Goal: Check status: Check status

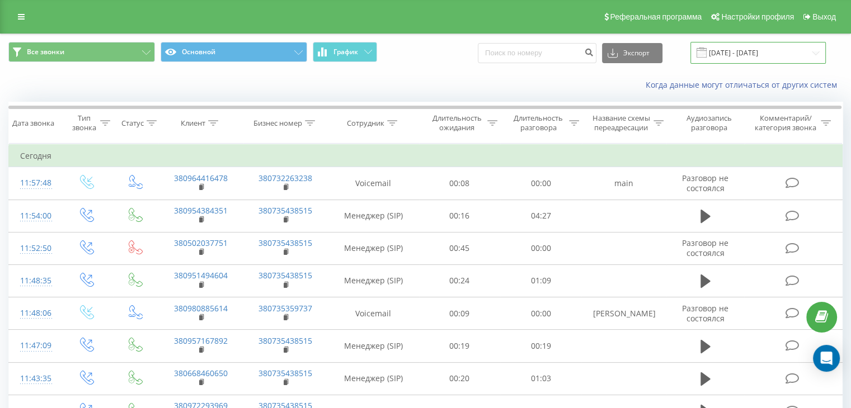
click at [817, 53] on input "[DATE] - [DATE]" at bounding box center [757, 53] width 135 height 22
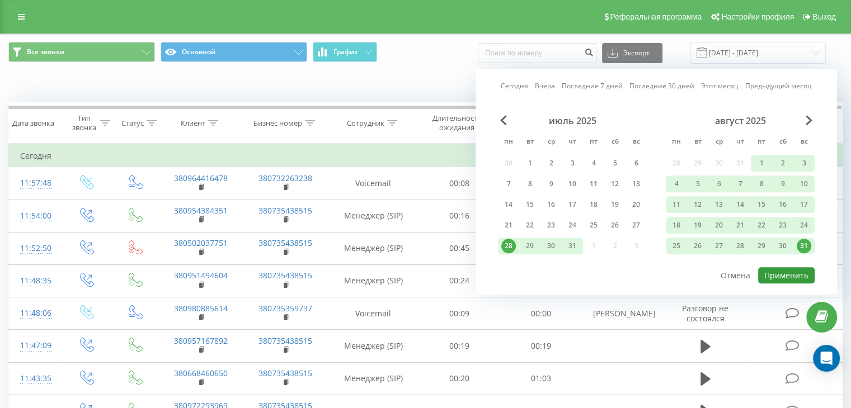
click at [784, 272] on button "Применить" at bounding box center [786, 275] width 56 height 16
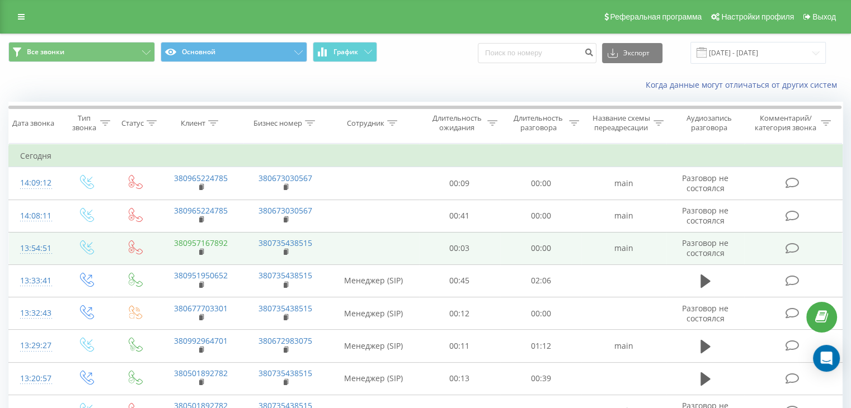
click at [219, 242] on link "380957167892" at bounding box center [201, 243] width 54 height 11
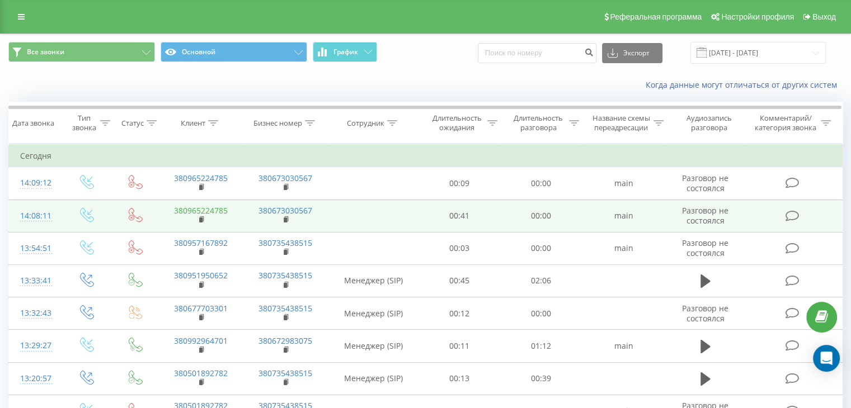
click at [215, 209] on link "380965224785" at bounding box center [201, 210] width 54 height 11
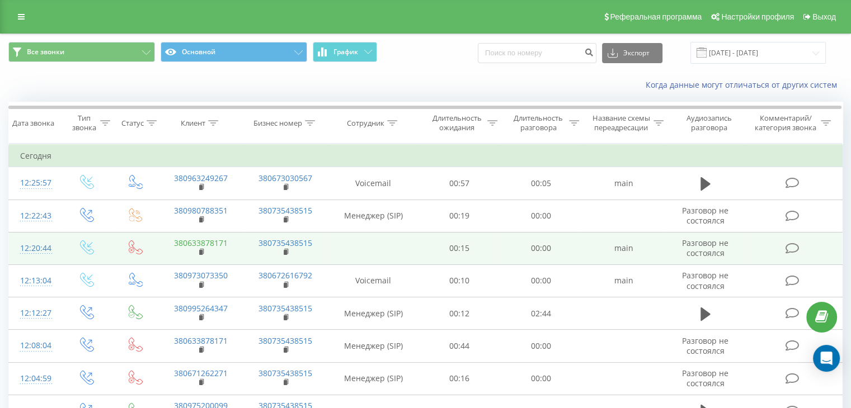
click at [214, 242] on link "380633878171" at bounding box center [201, 243] width 54 height 11
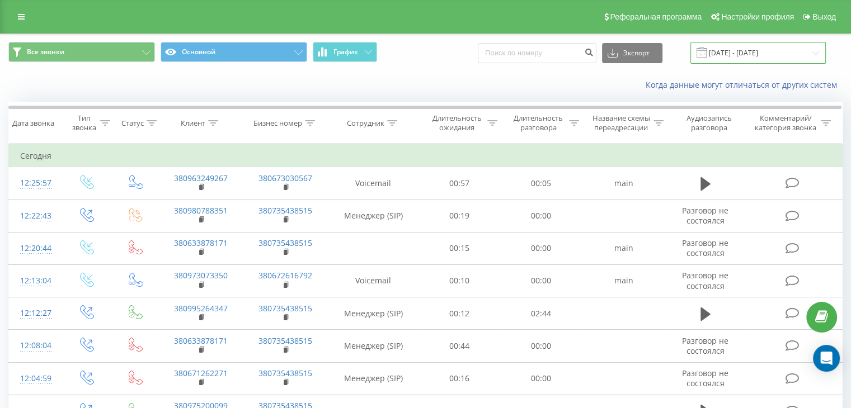
click at [811, 51] on input "[DATE] - [DATE]" at bounding box center [757, 53] width 135 height 22
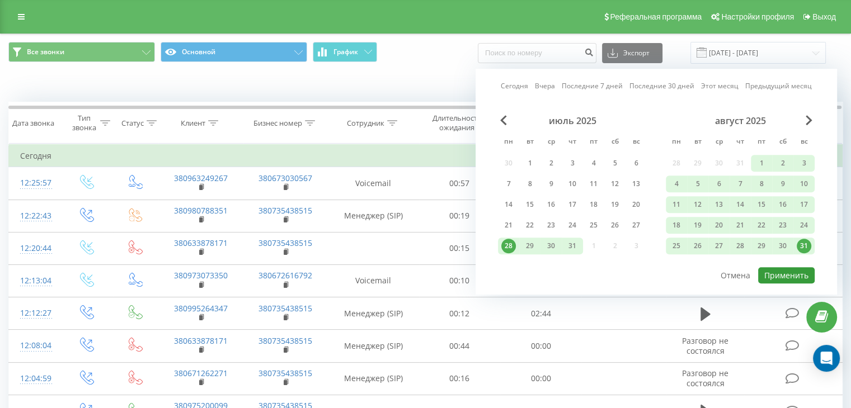
click at [781, 270] on button "Применить" at bounding box center [786, 275] width 56 height 16
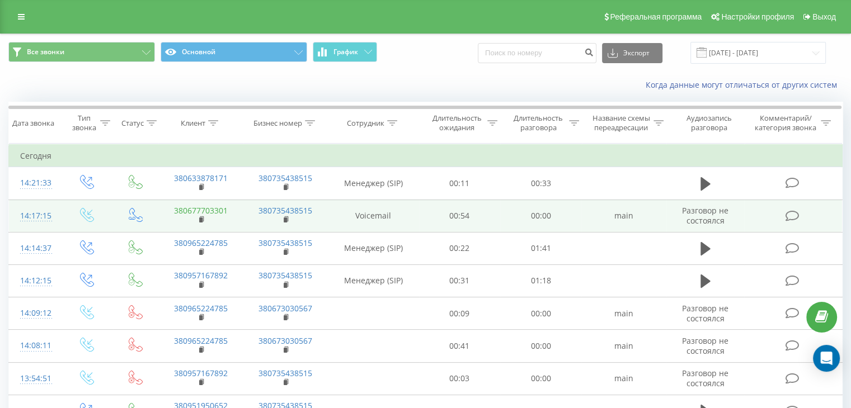
click at [219, 211] on link "380677703301" at bounding box center [201, 210] width 54 height 11
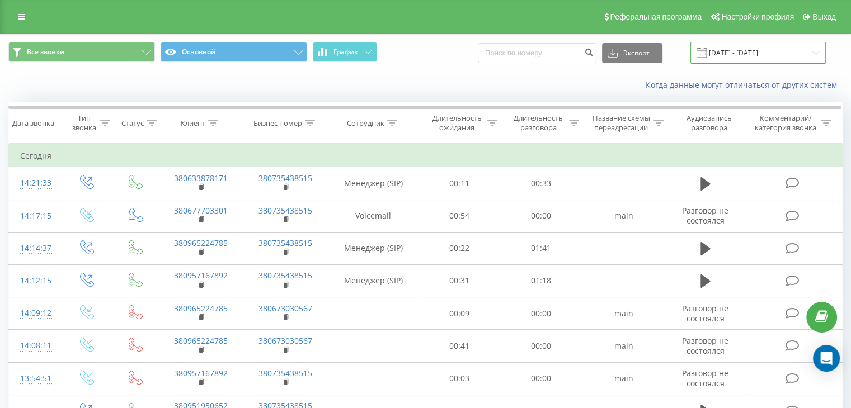
click at [813, 56] on input "[DATE] - [DATE]" at bounding box center [757, 53] width 135 height 22
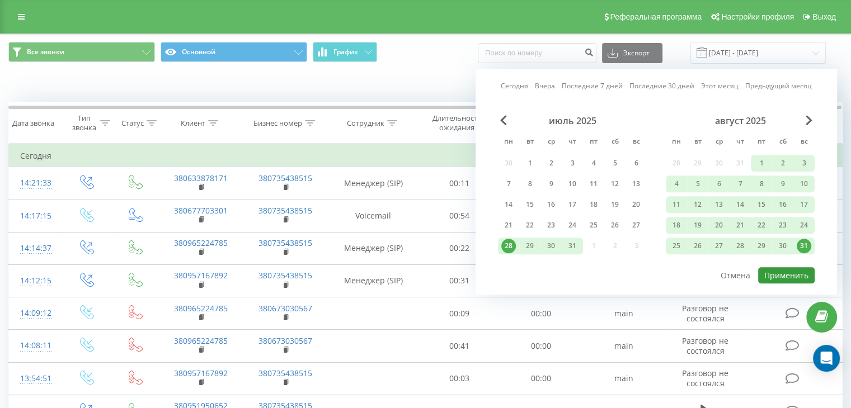
click at [781, 276] on button "Применить" at bounding box center [786, 275] width 56 height 16
